Goal: Browse casually

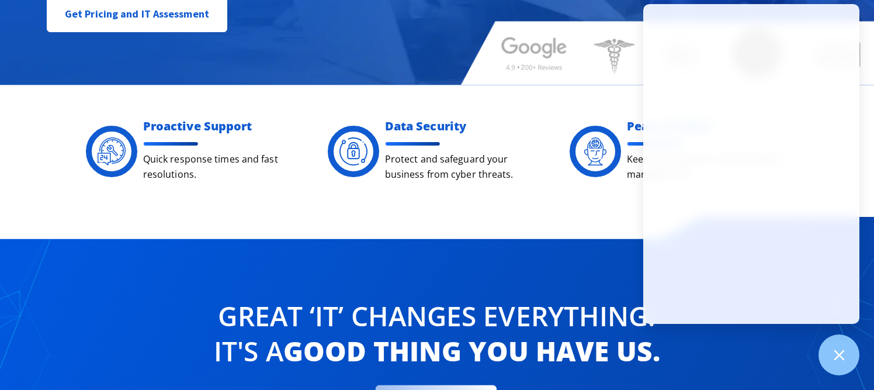
scroll to position [347, 0]
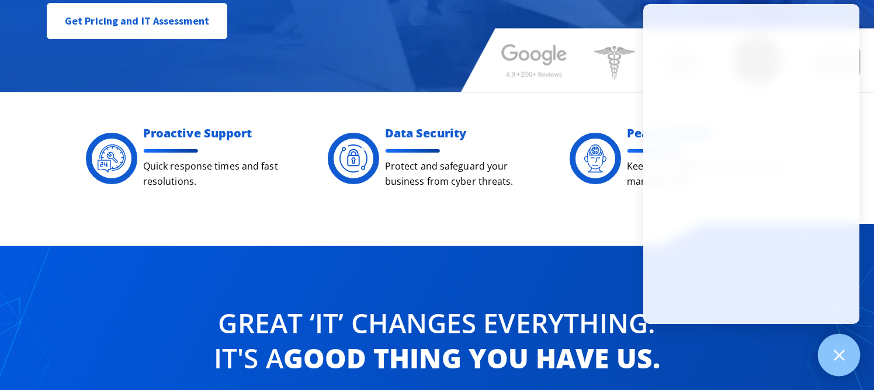
click at [829, 355] on div at bounding box center [839, 355] width 43 height 43
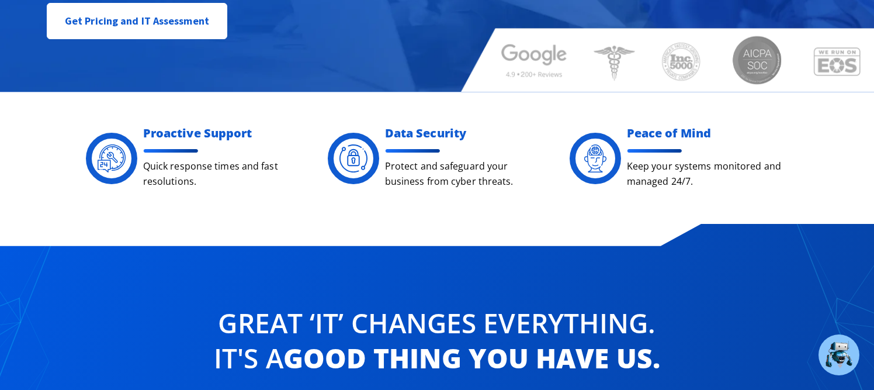
drag, startPoint x: 833, startPoint y: 219, endPoint x: 1, endPoint y: 165, distance: 833.2
click at [1, 165] on div "Proactive Support Quick response times and fast resolutions. Data Security Prot…" at bounding box center [437, 158] width 874 height 132
copy div "Proactive Support Quick response times and fast resolutions. Data Security Prot…"
click at [1, 165] on div "Proactive Support Quick response times and fast resolutions. Data Security Prot…" at bounding box center [437, 158] width 874 height 132
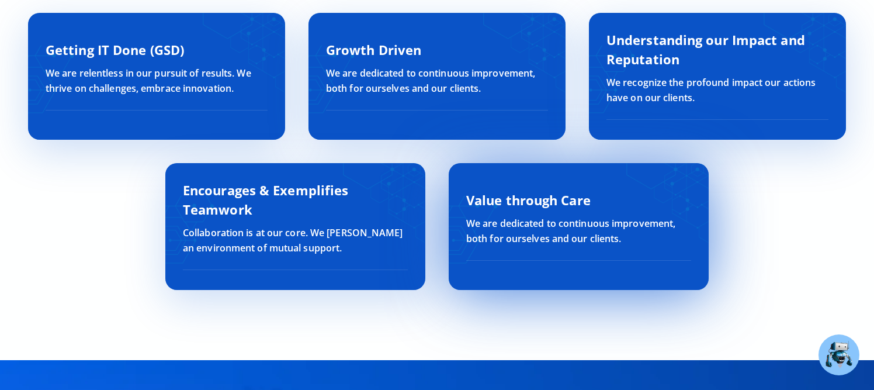
scroll to position [3806, 0]
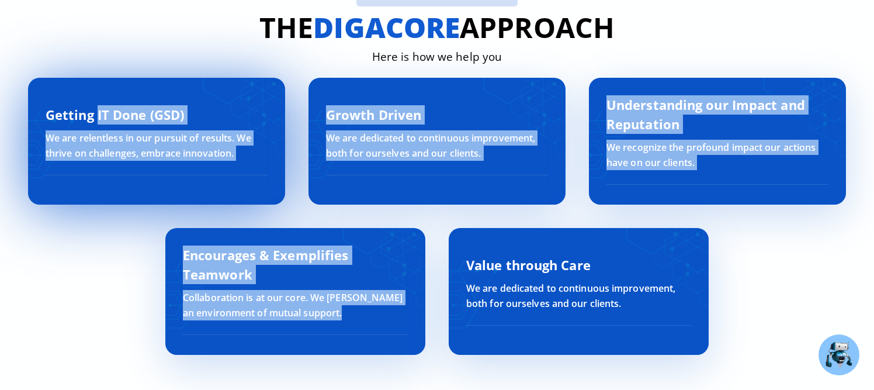
drag, startPoint x: 651, startPoint y: 311, endPoint x: 40, endPoint y: 119, distance: 639.9
click at [40, 122] on div "We are here for YOU The digacore Approach Here is how we help you Getting IT Do…" at bounding box center [436, 174] width 841 height 502
copy div "Getting IT Done (GSD) We are relentless in our pursuit of results. We thrive on…"
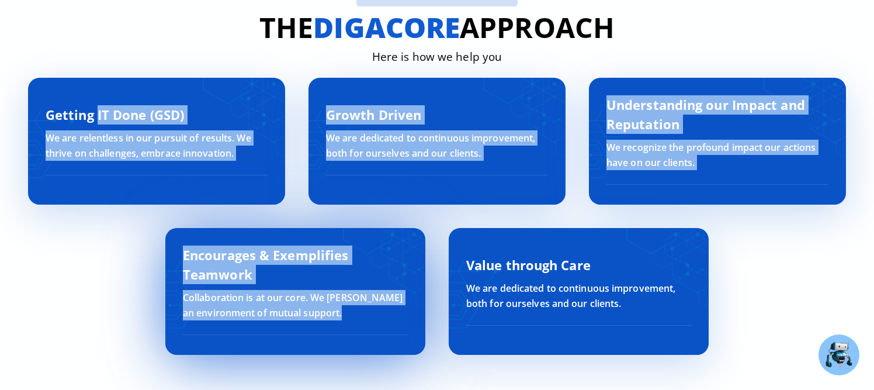
click at [404, 241] on div "Encourages & Exemplifies Teamwork Collaboration is at our core. We [PERSON_NAME…" at bounding box center [295, 291] width 260 height 127
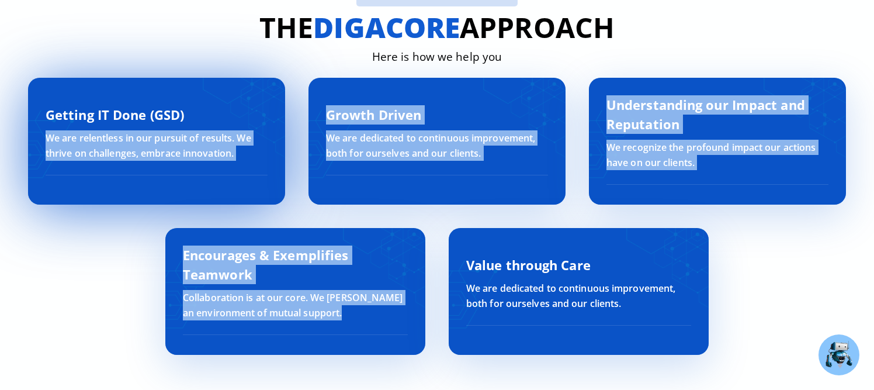
drag, startPoint x: 630, startPoint y: 311, endPoint x: 248, endPoint y: 115, distance: 429.3
click at [248, 115] on div "We are here for YOU The digacore Approach Here is how we help you Getting IT Do…" at bounding box center [436, 174] width 841 height 502
click at [248, 115] on h3 "Getting IT Done (GSD)" at bounding box center [157, 114] width 222 height 19
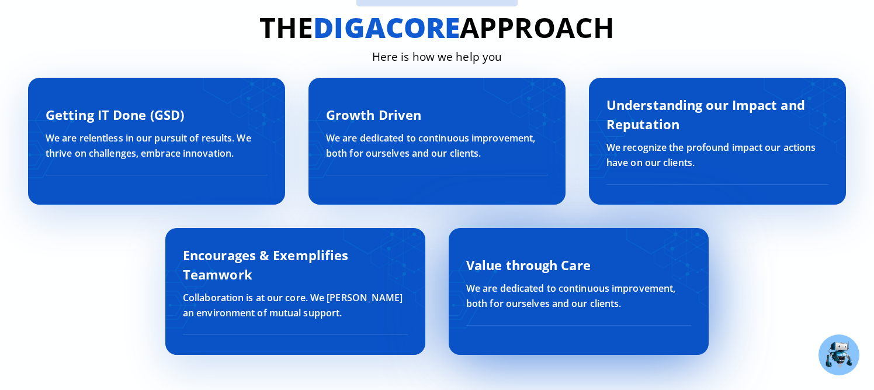
drag, startPoint x: 51, startPoint y: 116, endPoint x: 626, endPoint y: 310, distance: 606.6
click at [626, 310] on div "We are here for YOU The digacore Approach Here is how we help you Getting IT Do…" at bounding box center [436, 174] width 841 height 502
copy div "Getting IT Done (GSD) We are relentless in our pursuit of results. We thrive on…"
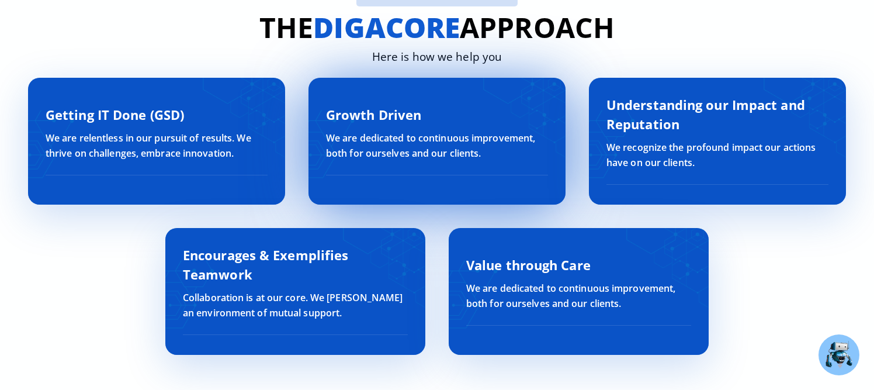
click at [508, 99] on div "Growth Driven We are dedicated to continuous improvement, both for ourselves an…" at bounding box center [436, 141] width 257 height 127
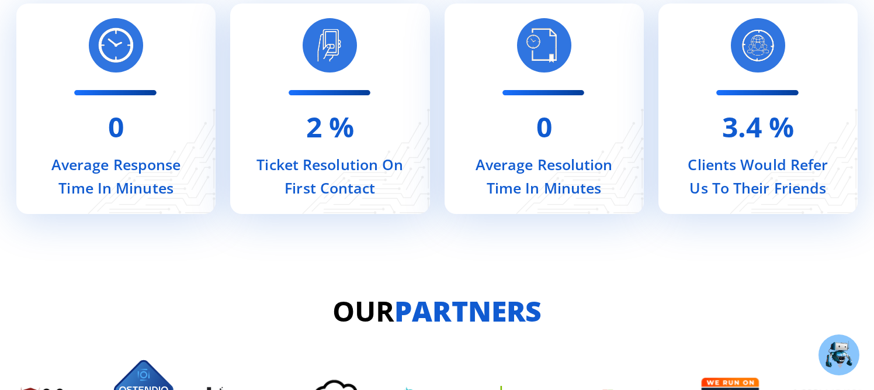
scroll to position [4719, 0]
